Goal: Information Seeking & Learning: Learn about a topic

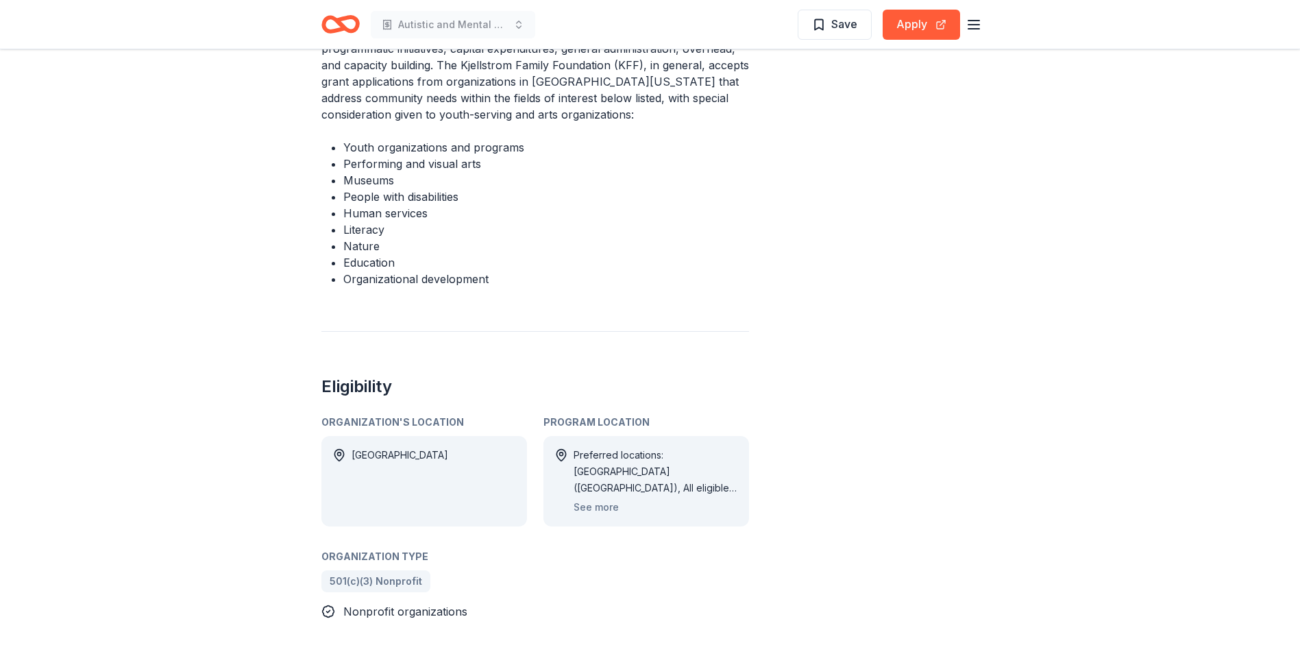
scroll to position [617, 0]
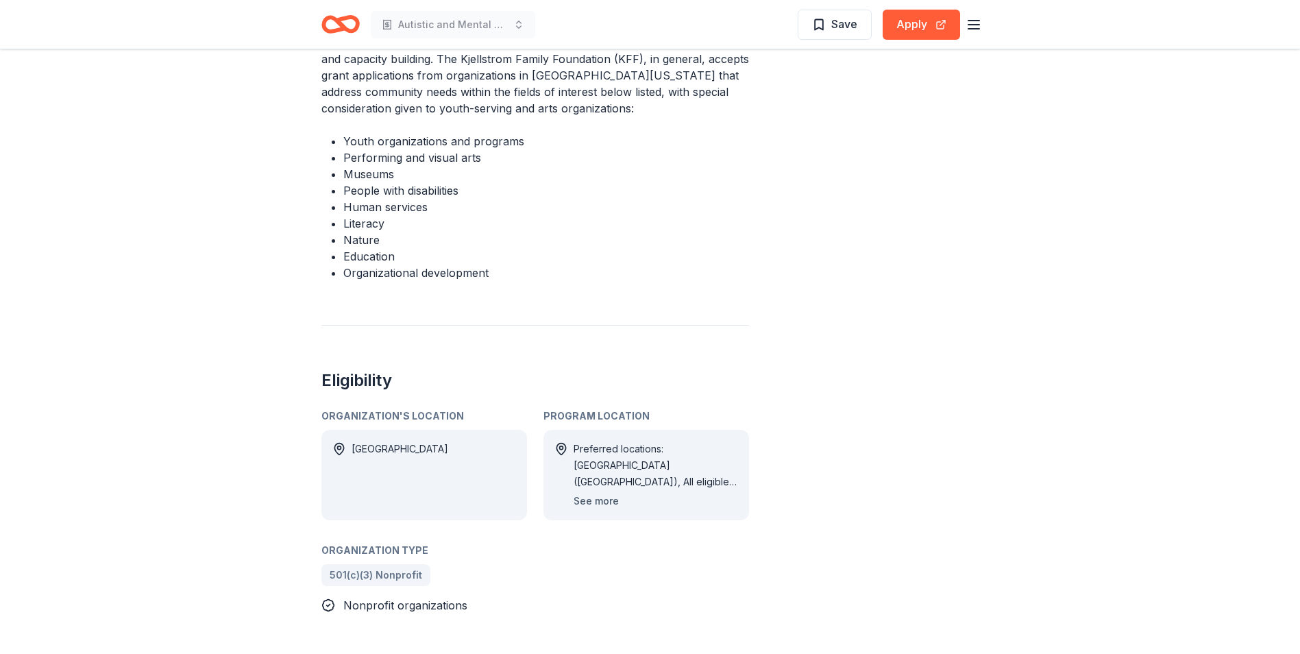
click at [591, 493] on button "See more" at bounding box center [595, 501] width 45 height 16
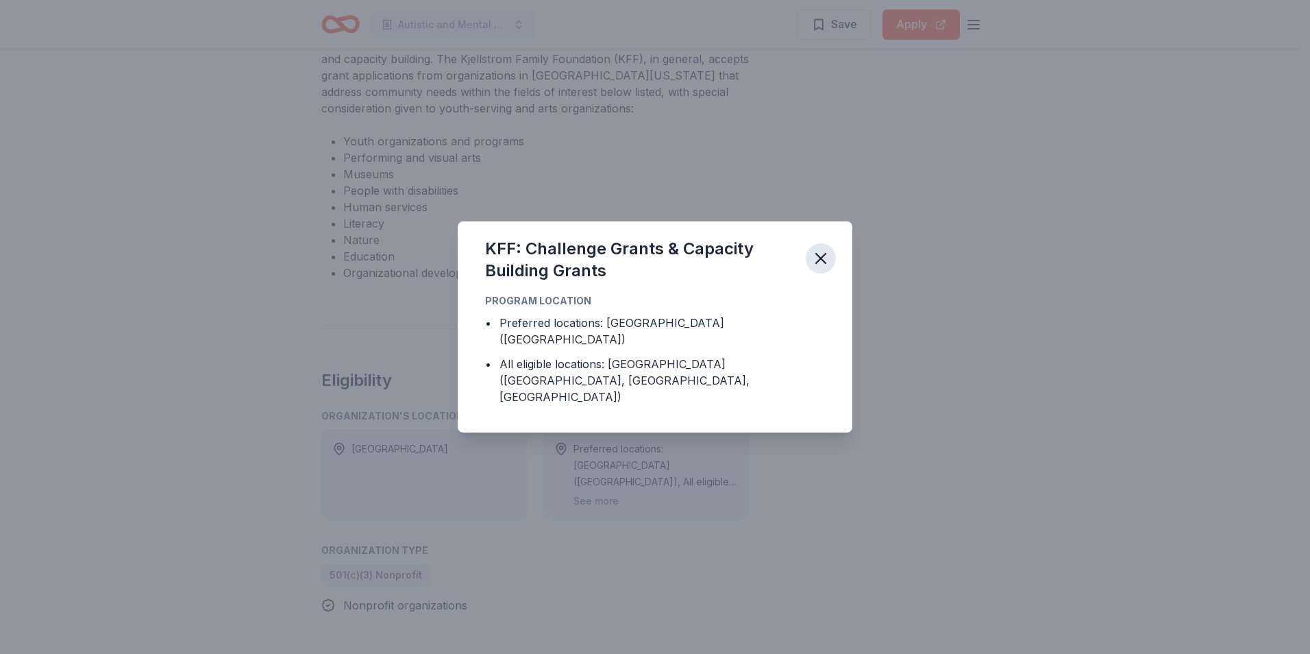
click at [822, 263] on icon "button" at bounding box center [821, 258] width 10 height 10
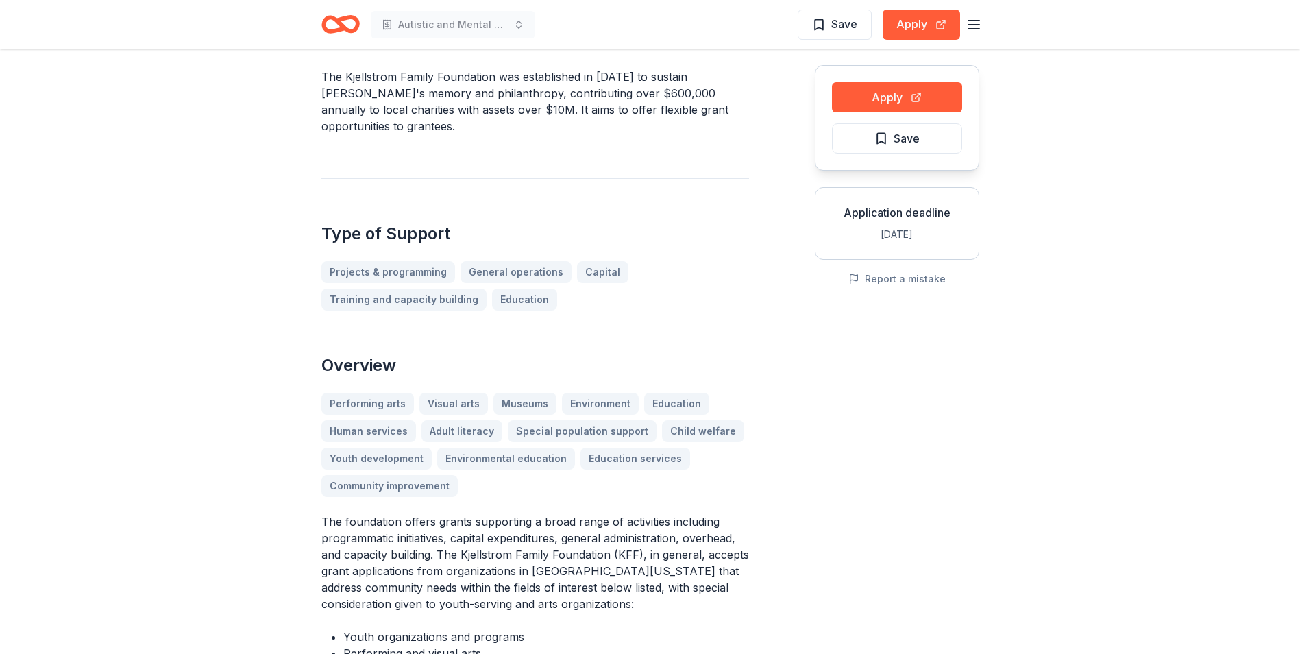
scroll to position [0, 0]
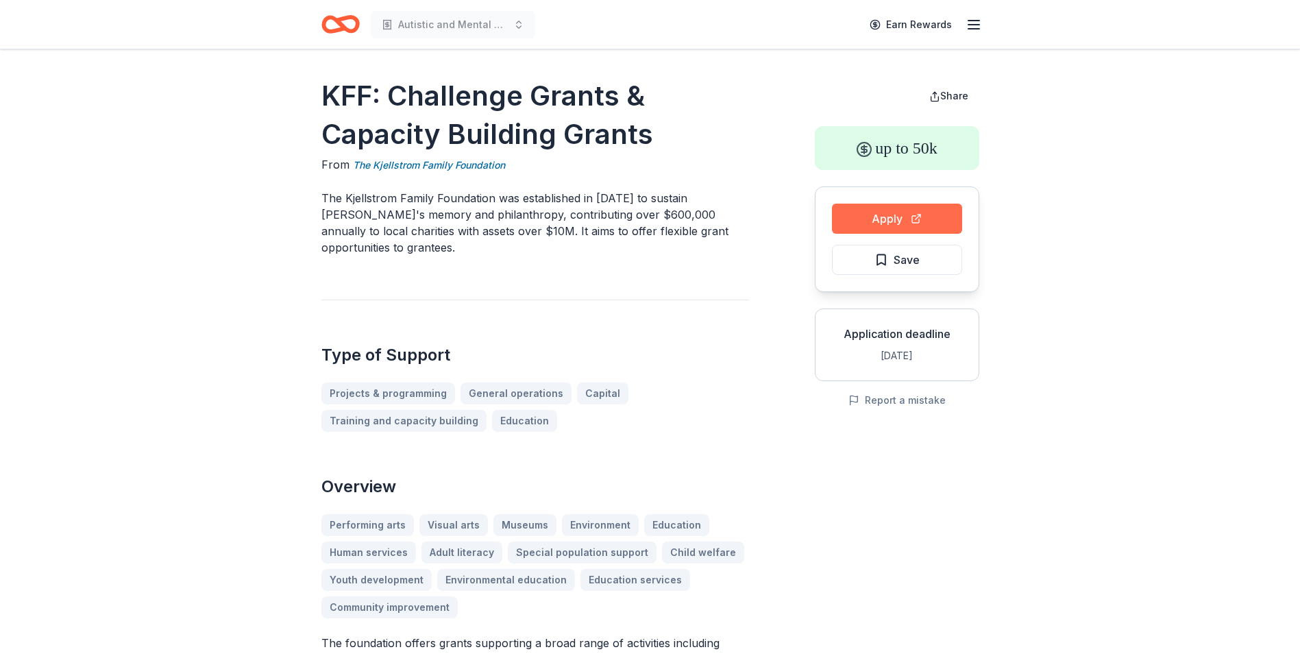
click at [879, 212] on button "Apply" at bounding box center [897, 218] width 130 height 30
click at [915, 258] on span "Save" at bounding box center [906, 260] width 26 height 18
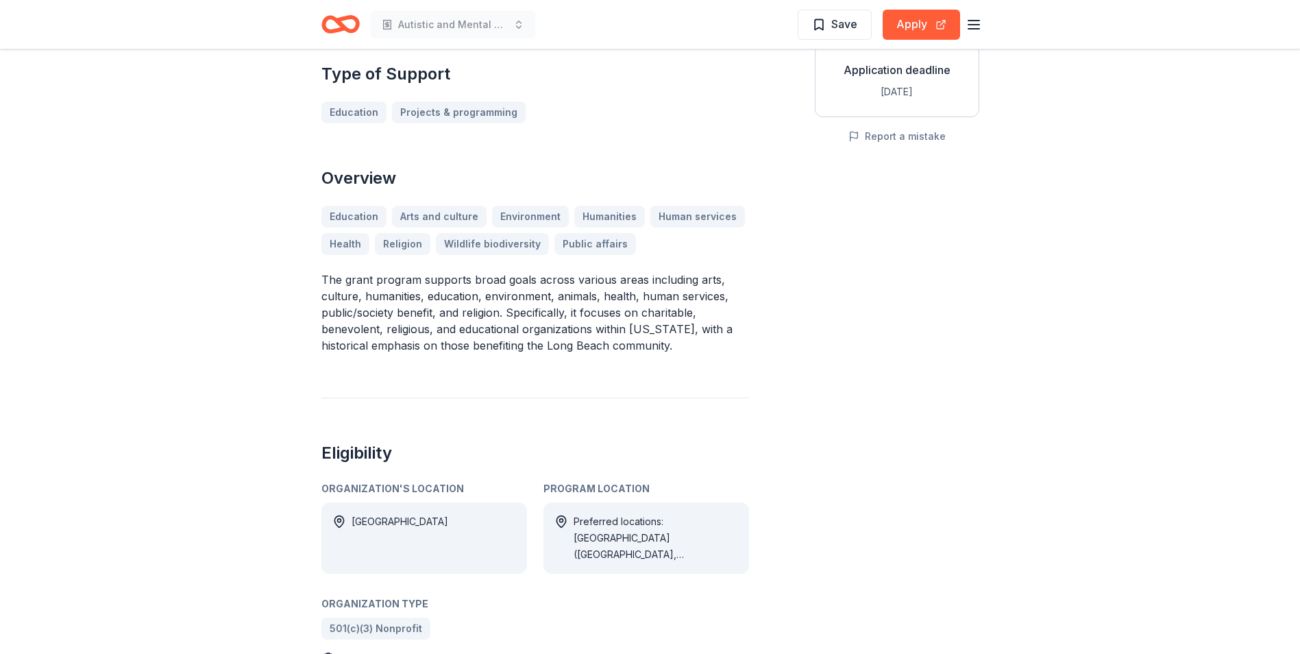
scroll to position [274, 0]
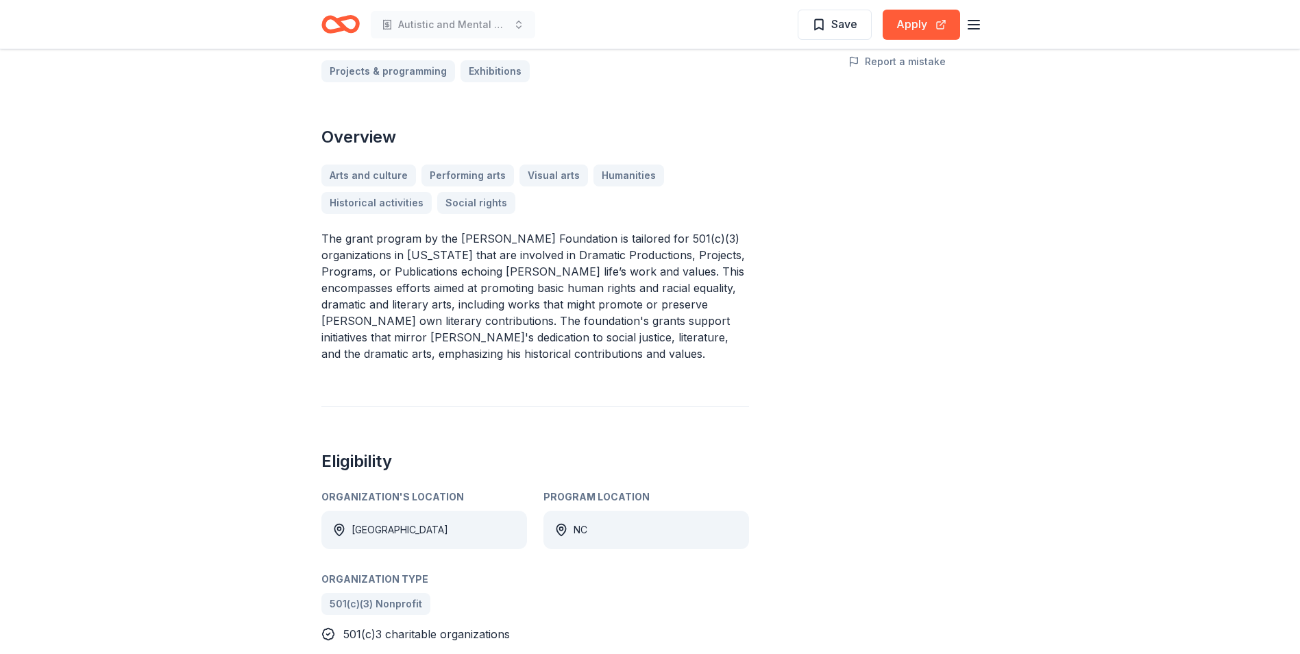
scroll to position [411, 0]
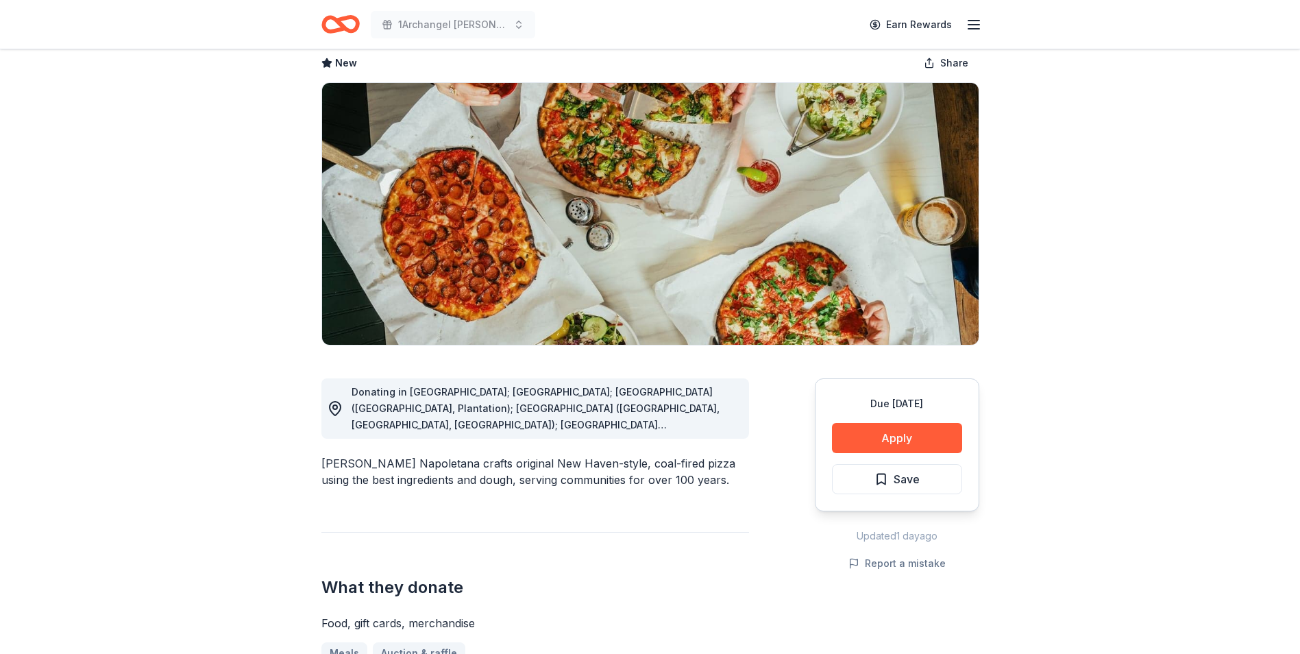
scroll to position [69, 0]
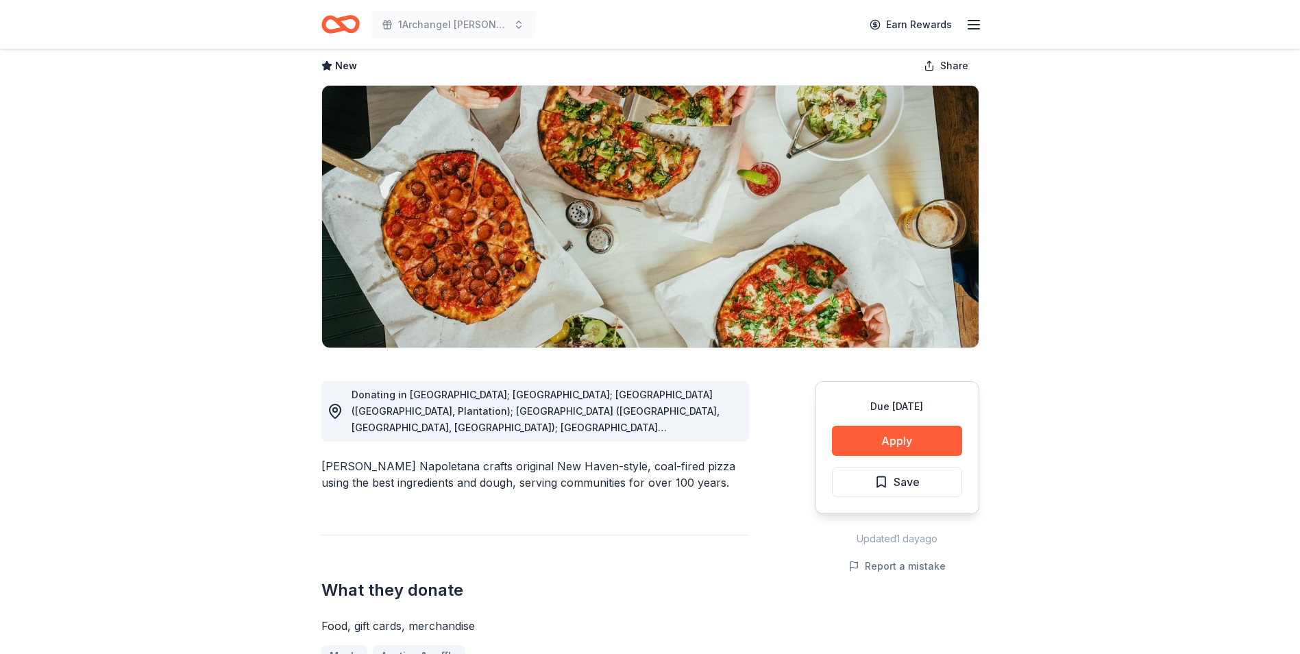
click at [335, 23] on icon "Home" at bounding box center [340, 24] width 38 height 32
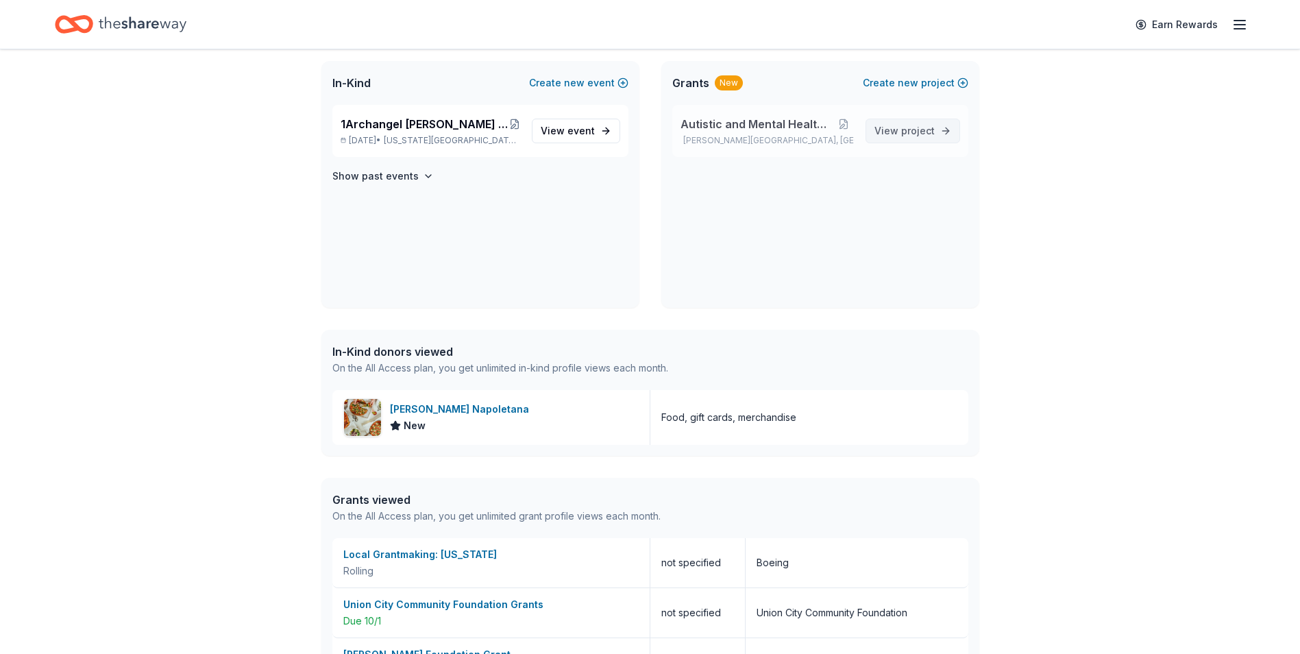
scroll to position [48, 0]
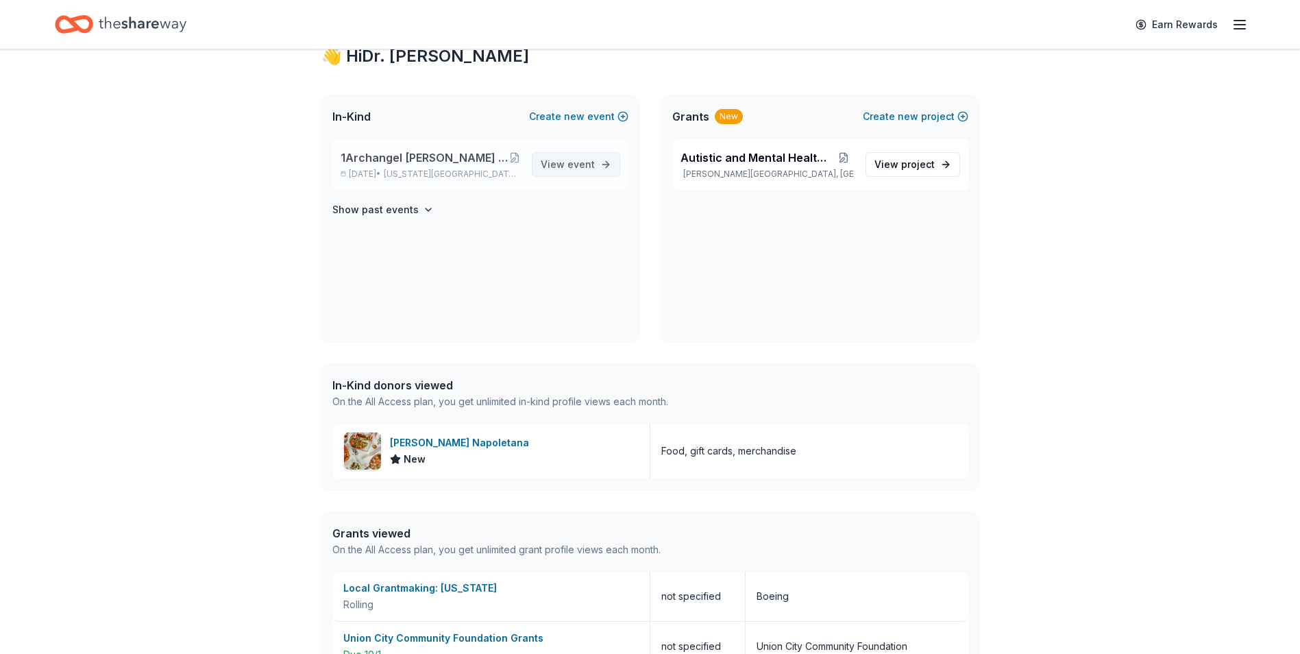
click at [568, 162] on span "View event" at bounding box center [568, 164] width 54 height 16
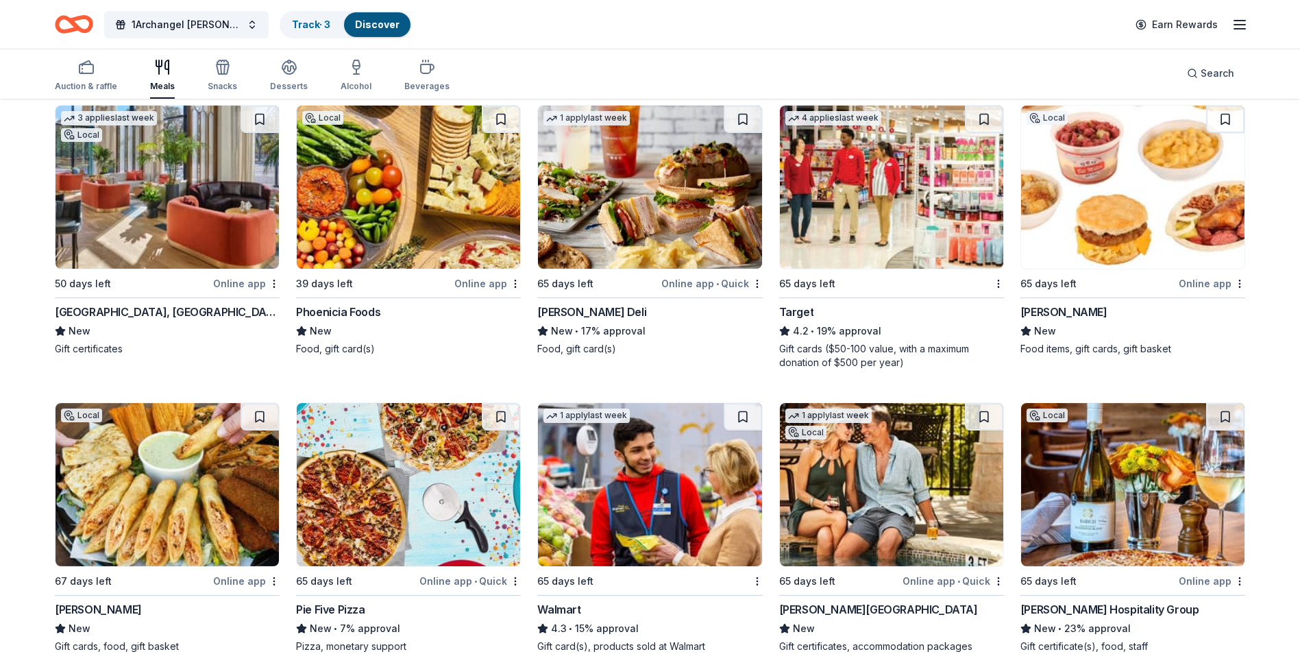
scroll to position [1056, 0]
